Goal: Information Seeking & Learning: Learn about a topic

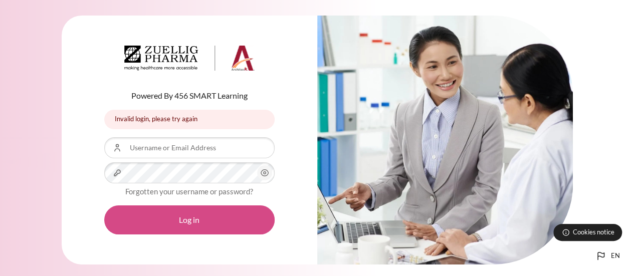
click at [219, 215] on button "Log in" at bounding box center [189, 219] width 170 height 29
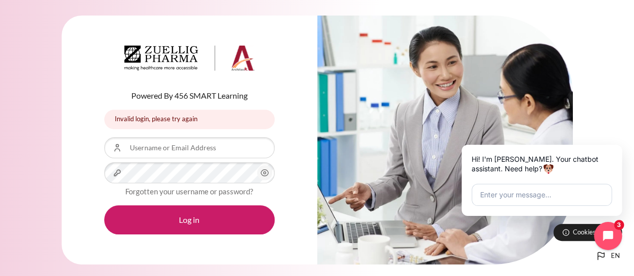
click at [609, 119] on div "Powered By 456 SMART Learning Invalid login, please try again Invalid login, pl…" at bounding box center [317, 146] width 634 height 291
click at [187, 152] on input "Username or Email Address" at bounding box center [189, 147] width 170 height 21
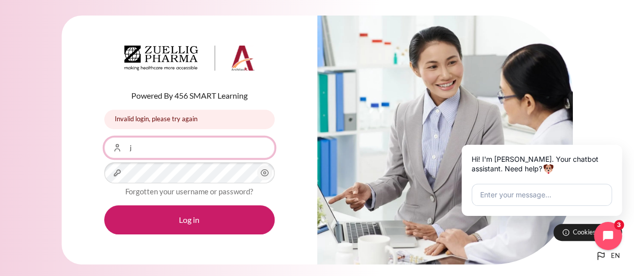
type input "[EMAIL_ADDRESS][DOMAIN_NAME]"
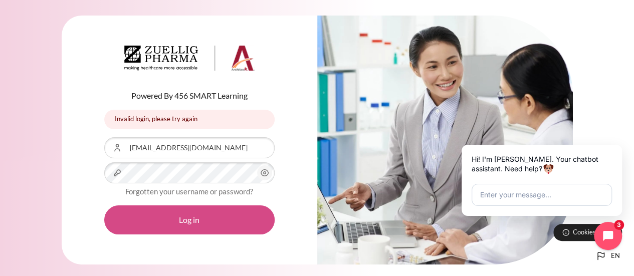
click at [185, 218] on button "Log in" at bounding box center [189, 219] width 170 height 29
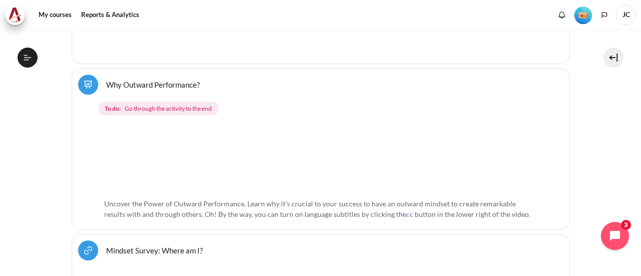
scroll to position [429, 0]
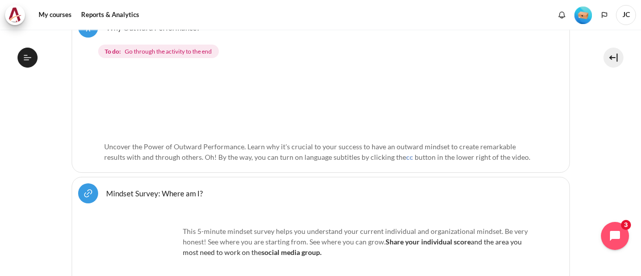
click at [331, 123] on img "Content" at bounding box center [320, 102] width 433 height 68
click at [277, 96] on img "Content" at bounding box center [320, 102] width 433 height 68
click at [185, 142] on span "Uncover the Power of Outward Performance. Learn why it's crucial to your succes…" at bounding box center [310, 151] width 412 height 19
click at [161, 47] on span "Go through the activity to the end" at bounding box center [168, 51] width 87 height 9
drag, startPoint x: 125, startPoint y: 49, endPoint x: 213, endPoint y: 50, distance: 88.2
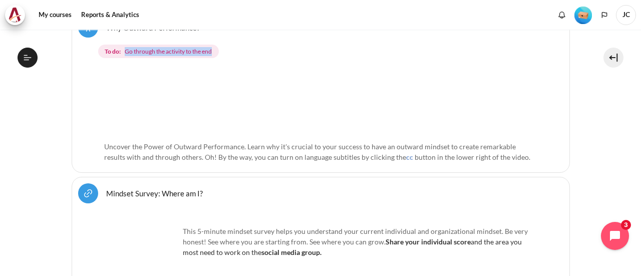
click at [213, 50] on span "To do: Go through the activity to the end" at bounding box center [158, 52] width 121 height 14
click at [347, 142] on span "Uncover the Power of Outward Performance. Learn why it's crucial to your succes…" at bounding box center [310, 151] width 412 height 19
click at [350, 145] on span "Uncover the Power of Outward Performance. Learn why it's crucial to your succes…" at bounding box center [310, 151] width 412 height 19
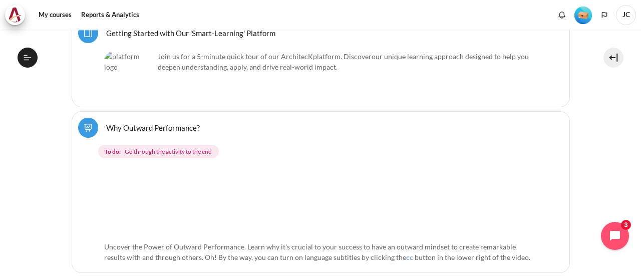
click at [437, 194] on img "Content" at bounding box center [320, 202] width 433 height 68
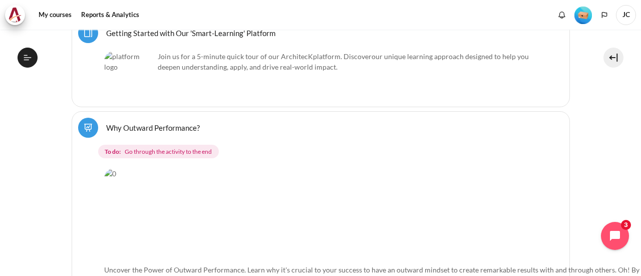
click at [298, 266] on span "Uncover the Power of Outward Performance. Learn why it's crucial to your succes…" at bounding box center [391, 275] width 575 height 19
click at [114, 211] on img "Content" at bounding box center [395, 213] width 583 height 91
click at [107, 172] on img "Content" at bounding box center [395, 213] width 583 height 91
click at [106, 127] on link "Why Outward Performance? Lesson" at bounding box center [153, 128] width 94 height 10
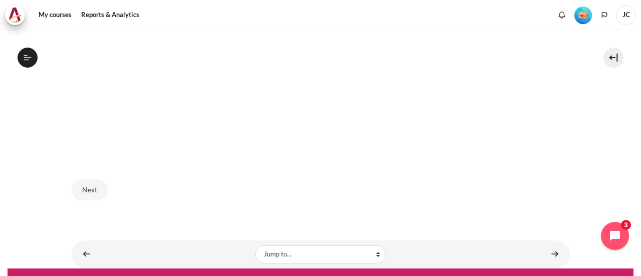
scroll to position [422, 0]
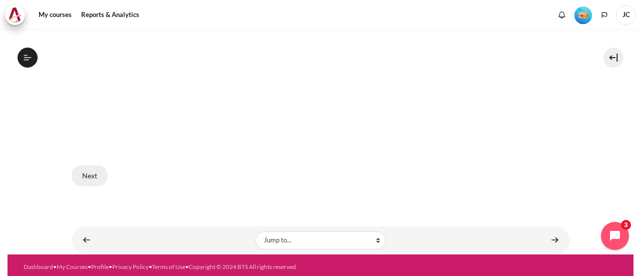
click at [100, 174] on button "Next" at bounding box center [90, 175] width 36 height 21
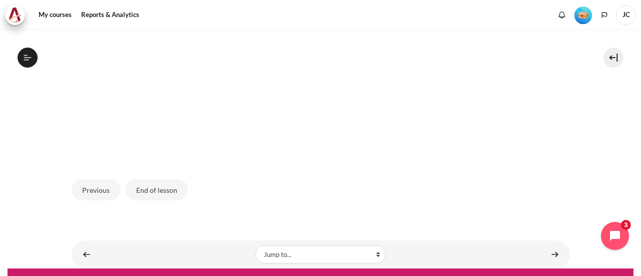
scroll to position [442, 0]
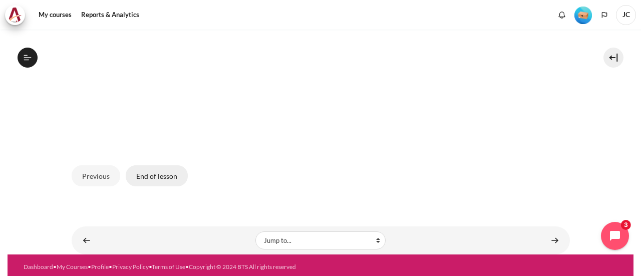
click at [174, 171] on button "End of lesson" at bounding box center [157, 175] width 62 height 21
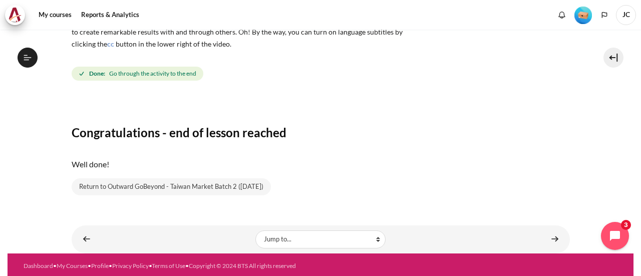
scroll to position [147, 0]
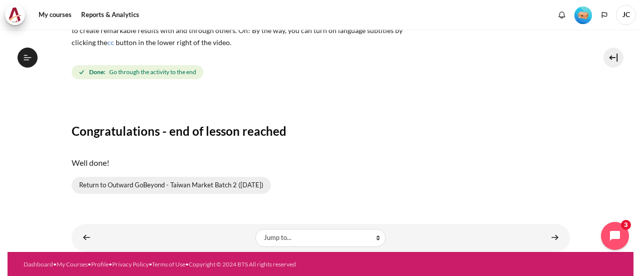
click at [167, 181] on link "Return to Outward GoBeyond - Taiwan Market Batch 2 ([DATE])" at bounding box center [171, 185] width 199 height 17
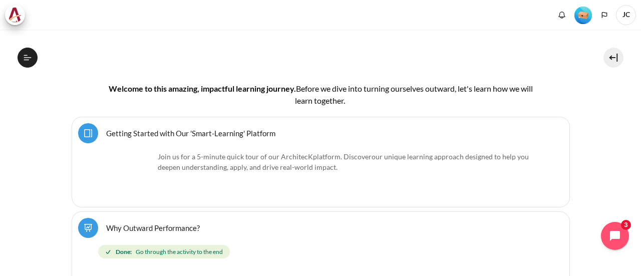
scroll to position [251, 0]
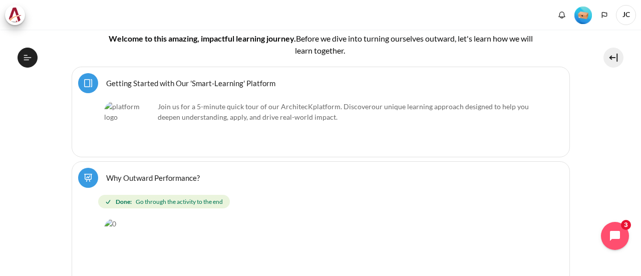
drag, startPoint x: 246, startPoint y: 93, endPoint x: 236, endPoint y: 89, distance: 11.3
click at [245, 92] on div "Select activity Getting Started with Our 'Smart-Learning' Platform Page ." at bounding box center [321, 112] width 499 height 91
click at [231, 82] on link "Getting Started with Our 'Smart-Learning' Platform Page" at bounding box center [190, 83] width 169 height 10
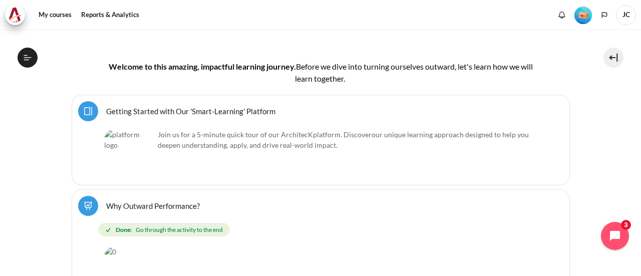
scroll to position [279, 0]
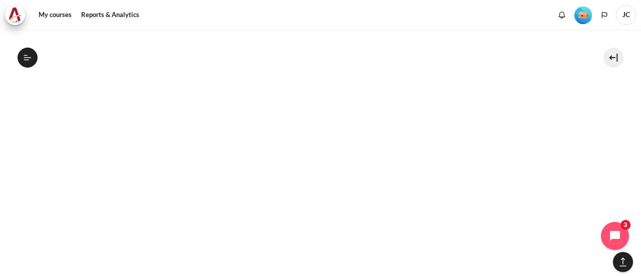
scroll to position [2574, 0]
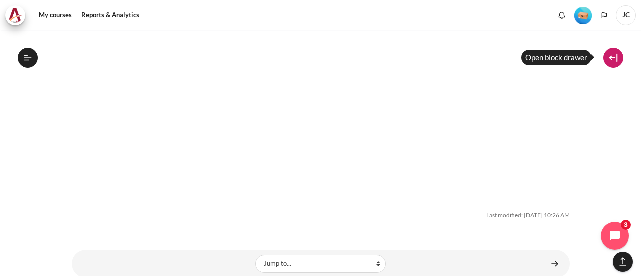
click at [619, 57] on button at bounding box center [614, 58] width 20 height 20
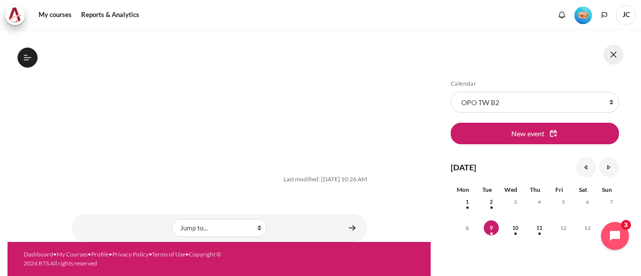
scroll to position [1546, 0]
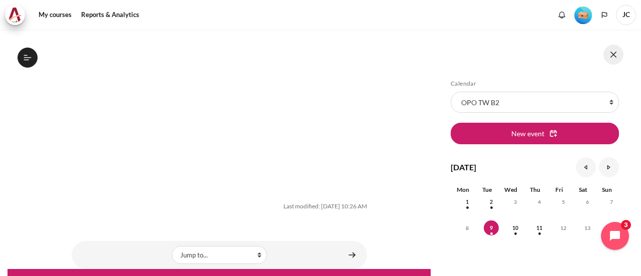
click at [617, 57] on button at bounding box center [614, 55] width 20 height 20
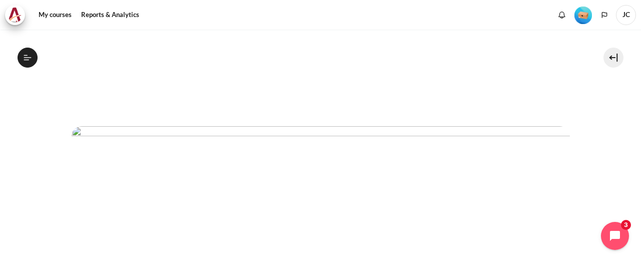
scroll to position [0, 0]
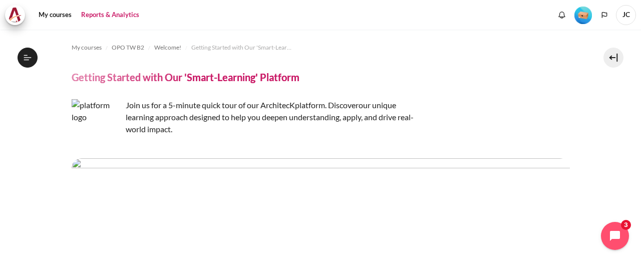
click at [95, 16] on link "Reports & Analytics" at bounding box center [110, 15] width 65 height 20
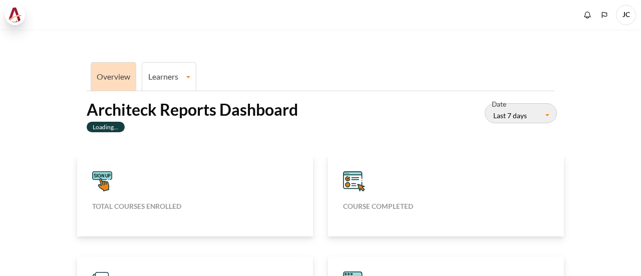
click at [14, 15] on img at bounding box center [15, 15] width 14 height 15
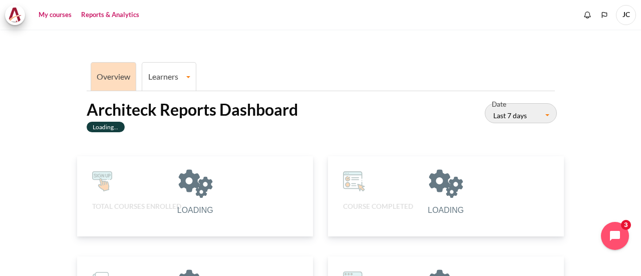
click at [56, 17] on link "My courses" at bounding box center [55, 15] width 40 height 20
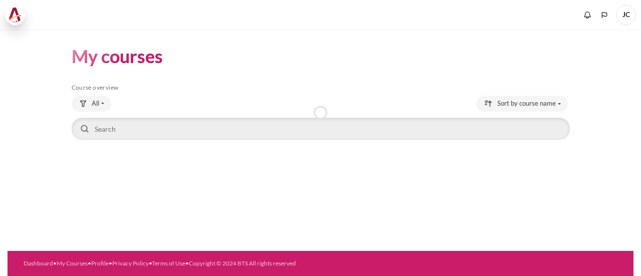
click at [16, 19] on img at bounding box center [15, 15] width 14 height 15
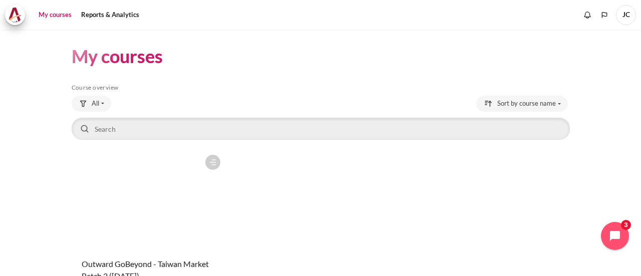
click at [157, 219] on figure "Content" at bounding box center [149, 200] width 154 height 100
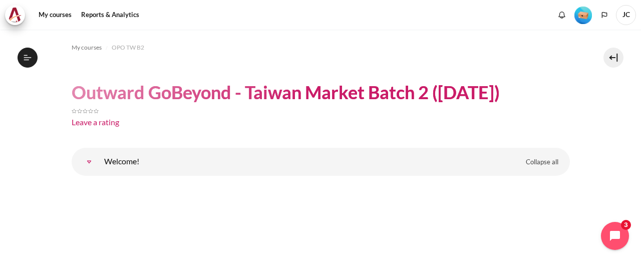
scroll to position [100, 0]
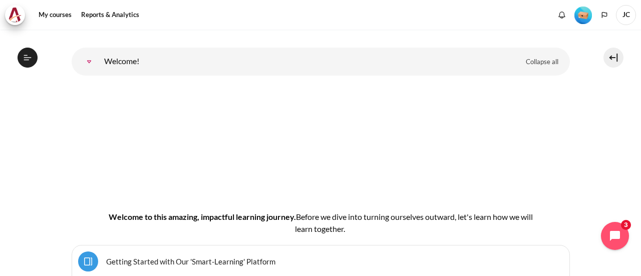
click at [91, 60] on link "Welcome!" at bounding box center [89, 62] width 20 height 20
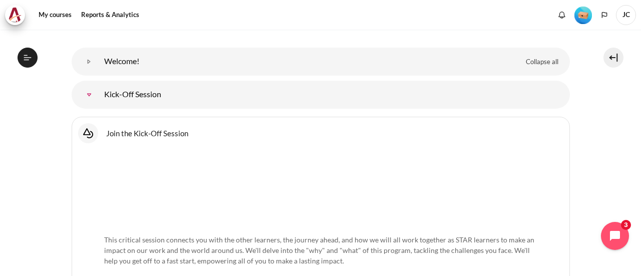
click at [87, 95] on link "Kick-Off Session" at bounding box center [89, 95] width 20 height 20
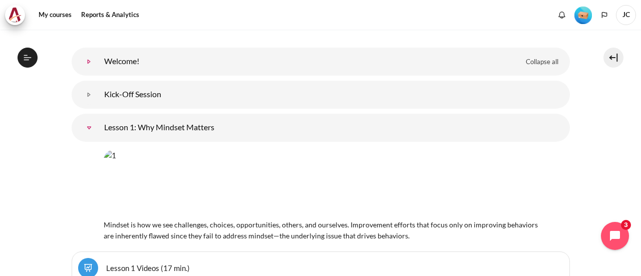
click at [89, 65] on link "Welcome!" at bounding box center [89, 62] width 20 height 20
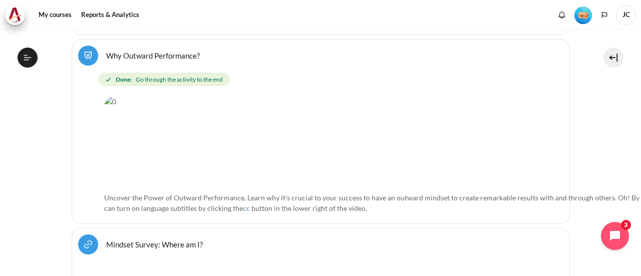
scroll to position [451, 0]
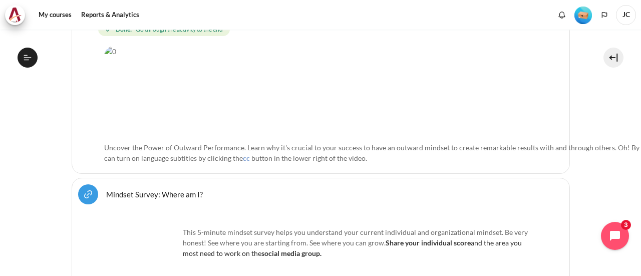
click at [106, 189] on link "Mindset Survey: Where am I? URL" at bounding box center [154, 194] width 97 height 10
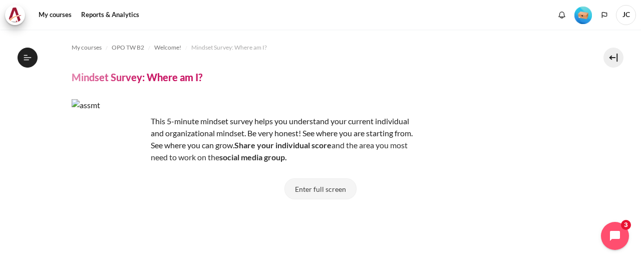
click at [335, 190] on button "Enter full screen" at bounding box center [321, 188] width 72 height 21
click at [251, 149] on strong "Share your individual score" at bounding box center [283, 145] width 97 height 10
drag, startPoint x: 119, startPoint y: 144, endPoint x: 222, endPoint y: 141, distance: 102.3
click at [119, 143] on img "Content" at bounding box center [109, 136] width 75 height 75
click at [302, 181] on button "Enter full screen" at bounding box center [321, 188] width 72 height 21
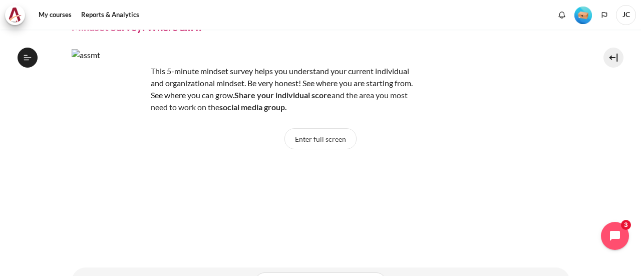
scroll to position [16, 0]
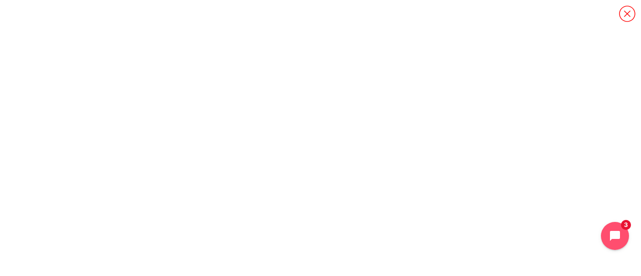
click at [626, 18] on icon "Content" at bounding box center [628, 14] width 18 height 18
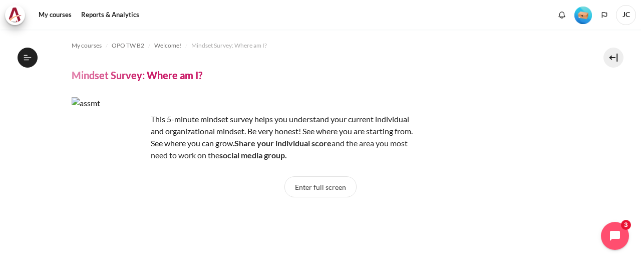
scroll to position [0, 0]
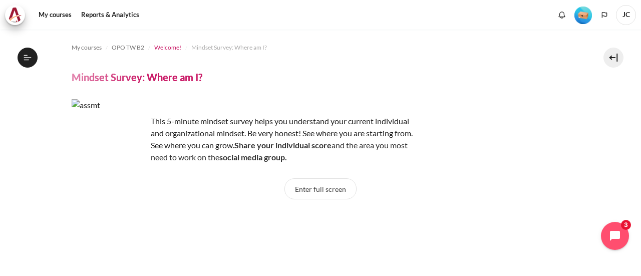
click at [166, 49] on span "Welcome!" at bounding box center [167, 47] width 27 height 9
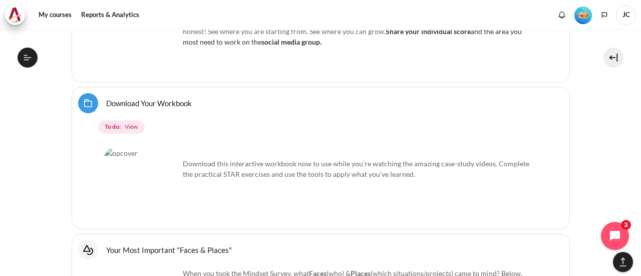
scroll to position [589, 0]
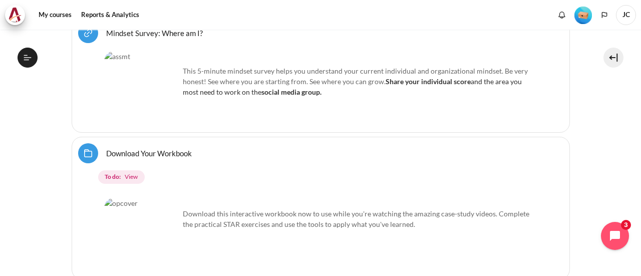
click at [106, 151] on link "Download Your Workbook Folder" at bounding box center [149, 153] width 86 height 10
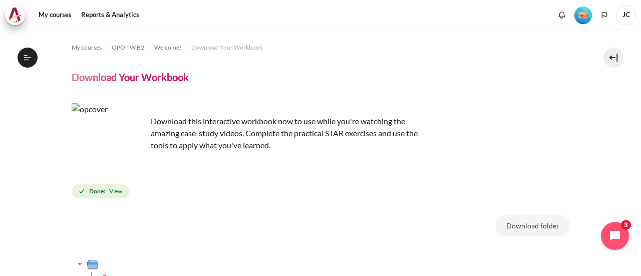
drag, startPoint x: 0, startPoint y: 0, endPoint x: 330, endPoint y: 186, distance: 378.6
click at [330, 186] on div "Done: View" at bounding box center [321, 191] width 499 height 18
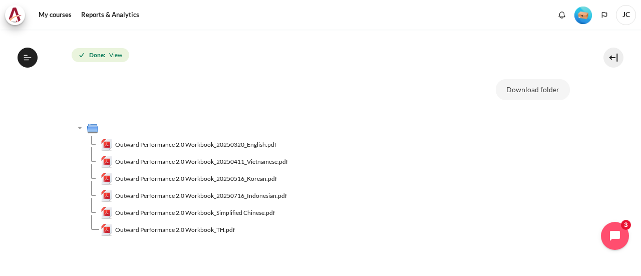
scroll to position [150, 0]
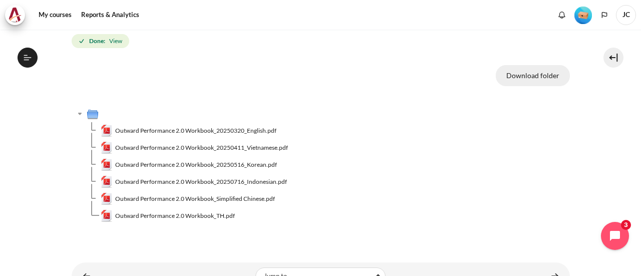
click at [531, 80] on button "Download folder" at bounding box center [533, 75] width 74 height 21
click at [234, 198] on span "Outward Performance 2.0 Workbook_Simplified Chinese.pdf" at bounding box center [195, 198] width 160 height 9
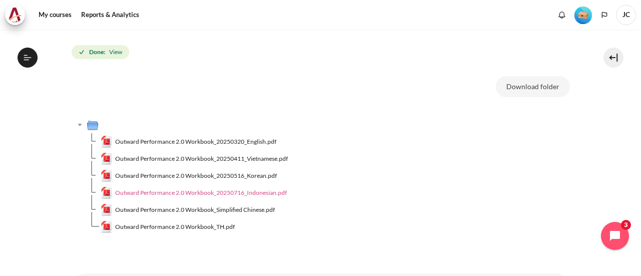
scroll to position [189, 0]
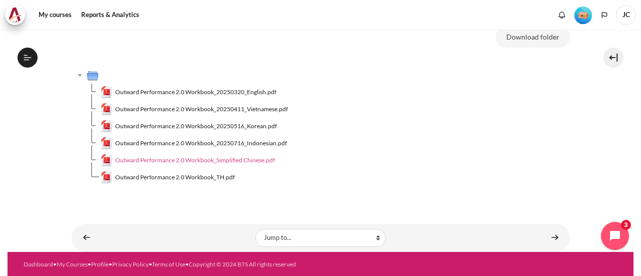
click at [226, 158] on span "Outward Performance 2.0 Workbook_Simplified Chinese.pdf" at bounding box center [195, 160] width 160 height 9
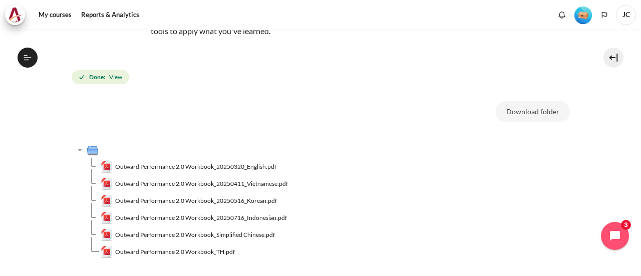
scroll to position [150, 0]
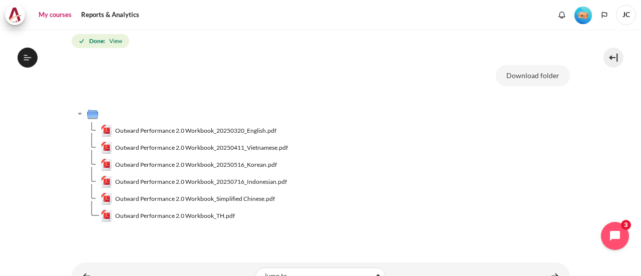
click at [49, 12] on link "My courses" at bounding box center [55, 15] width 40 height 20
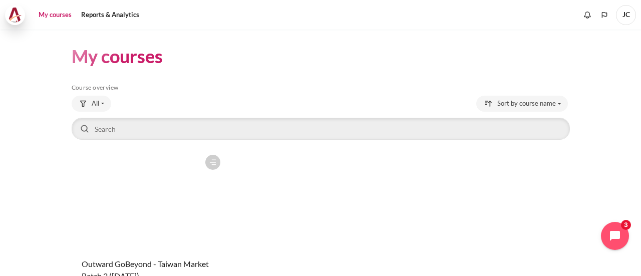
click at [13, 16] on img at bounding box center [15, 15] width 14 height 15
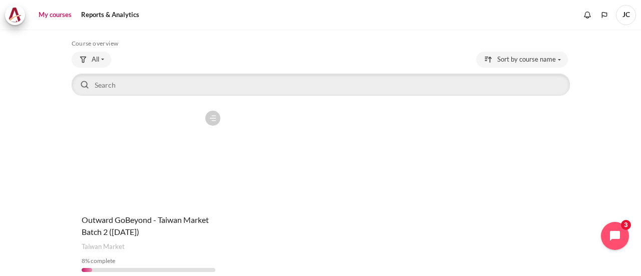
scroll to position [90, 0]
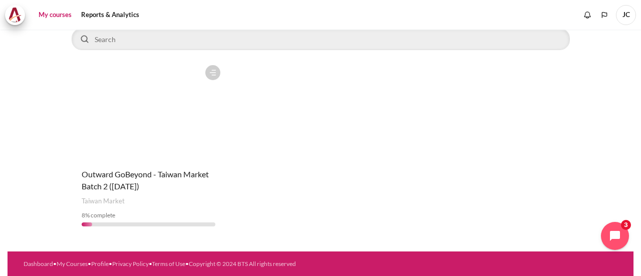
click at [154, 140] on figure "Content" at bounding box center [149, 110] width 154 height 100
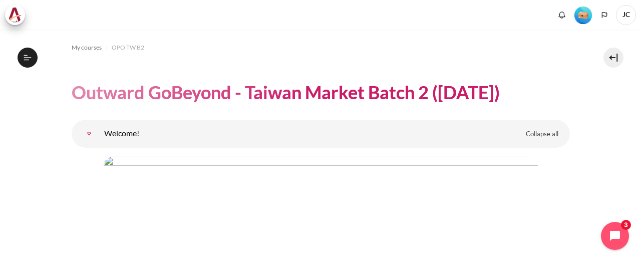
click at [93, 131] on link "Welcome!" at bounding box center [89, 134] width 20 height 20
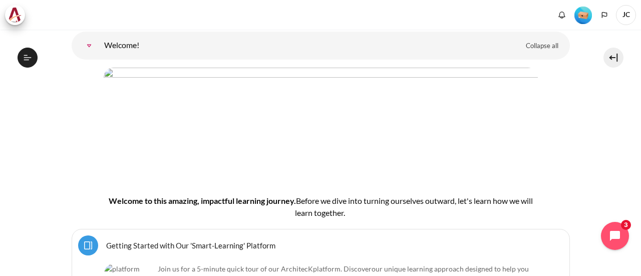
scroll to position [116, 0]
click at [91, 47] on link "Welcome!" at bounding box center [89, 46] width 20 height 20
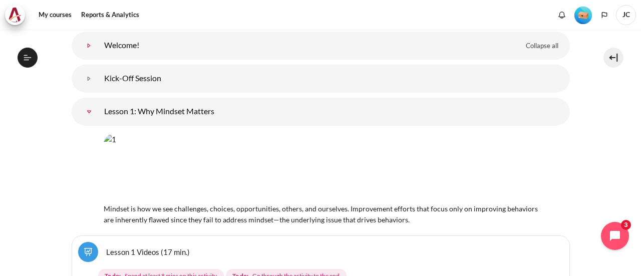
click at [91, 47] on link "Welcome!" at bounding box center [89, 46] width 20 height 20
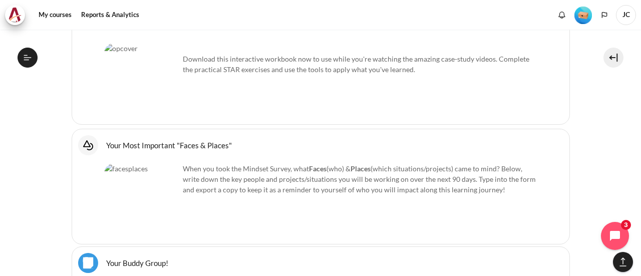
scroll to position [818, 0]
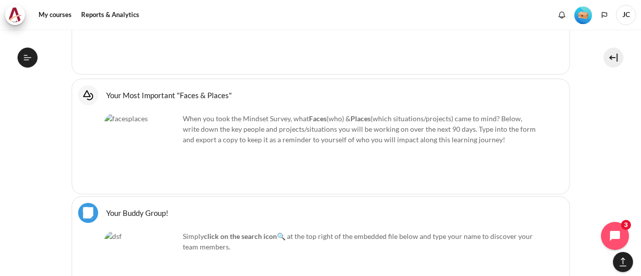
click at [106, 90] on link "Your Most Important "Faces & Places" Interactive Content" at bounding box center [169, 95] width 126 height 10
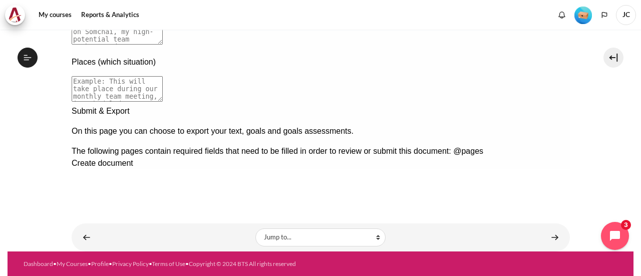
scroll to position [159, 0]
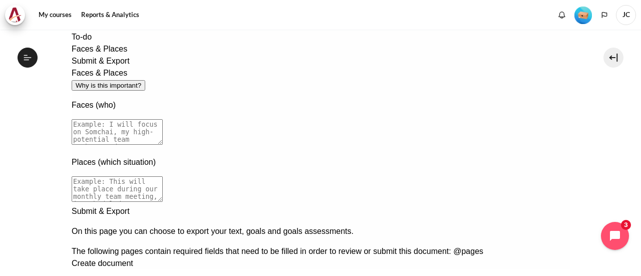
drag, startPoint x: 242, startPoint y: 91, endPoint x: 300, endPoint y: 94, distance: 58.2
click at [162, 119] on textarea at bounding box center [116, 132] width 91 height 26
drag, startPoint x: 278, startPoint y: 87, endPoint x: 355, endPoint y: 93, distance: 77.4
click at [162, 119] on textarea at bounding box center [116, 132] width 91 height 26
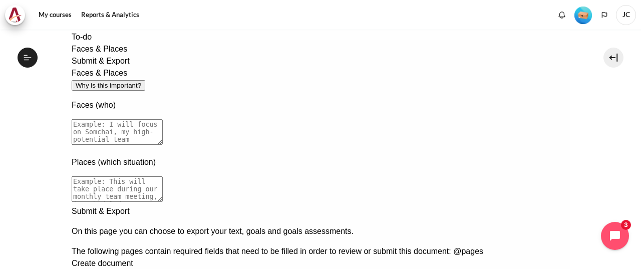
click at [162, 119] on textarea at bounding box center [116, 132] width 91 height 26
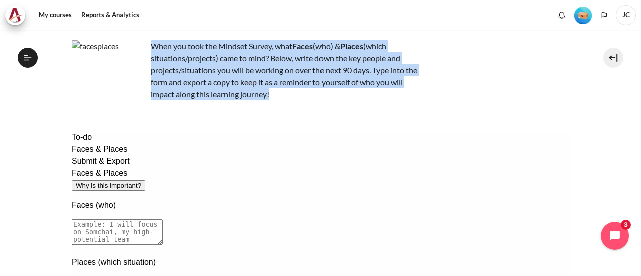
drag, startPoint x: 152, startPoint y: 45, endPoint x: 287, endPoint y: 88, distance: 141.7
click at [287, 88] on p "When you took the Mindset Survey, what F aces (who) & Places (which situations/…" at bounding box center [247, 70] width 351 height 60
copy p "When you took the Mindset Survey, what F aces (who) & Places (which situations/…"
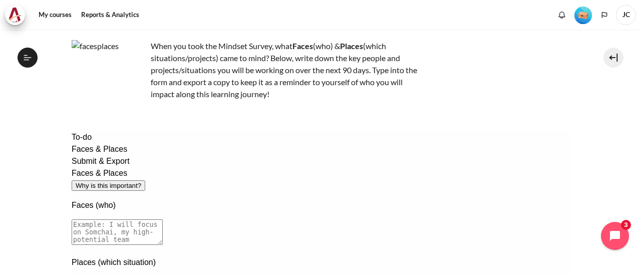
click at [333, 109] on div "When you took the Mindset Survey, what F aces (who) & Places (which situations/…" at bounding box center [247, 78] width 351 height 76
